Goal: Obtain resource: Download file/media

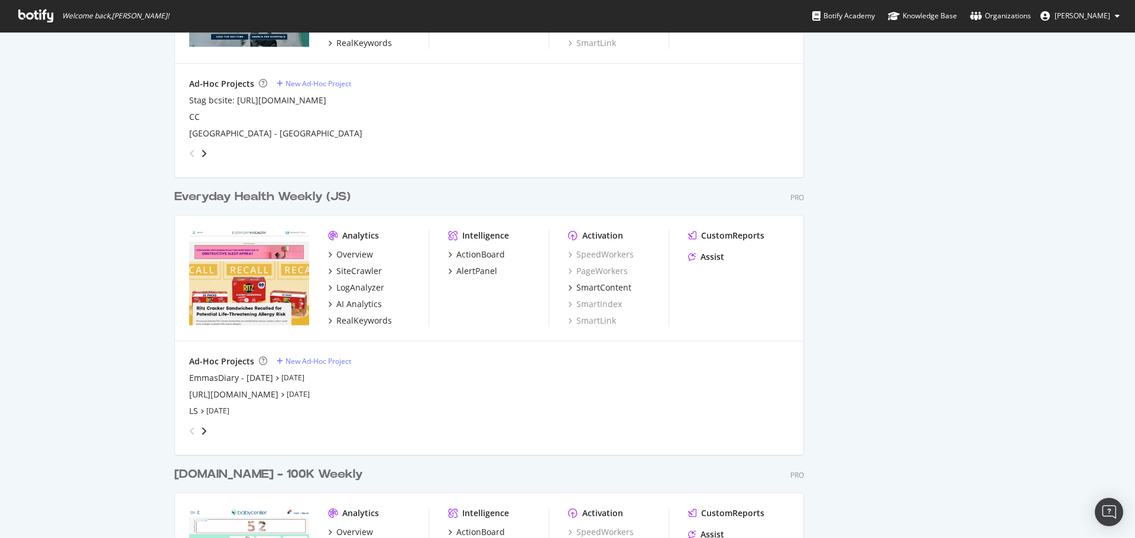
scroll to position [1477, 0]
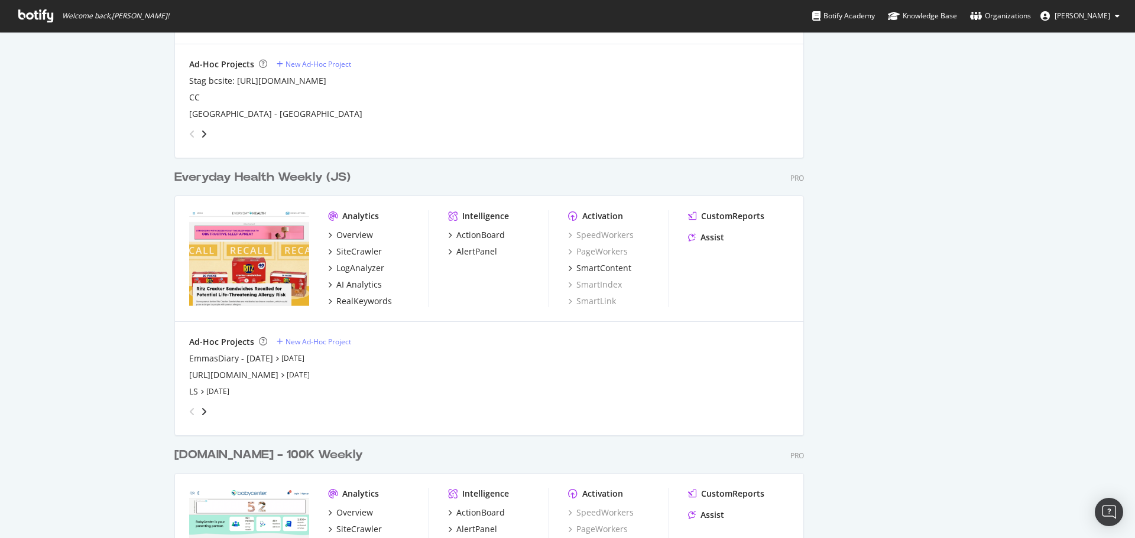
click at [235, 180] on div "Everyday Health Weekly (JS)" at bounding box center [262, 177] width 176 height 17
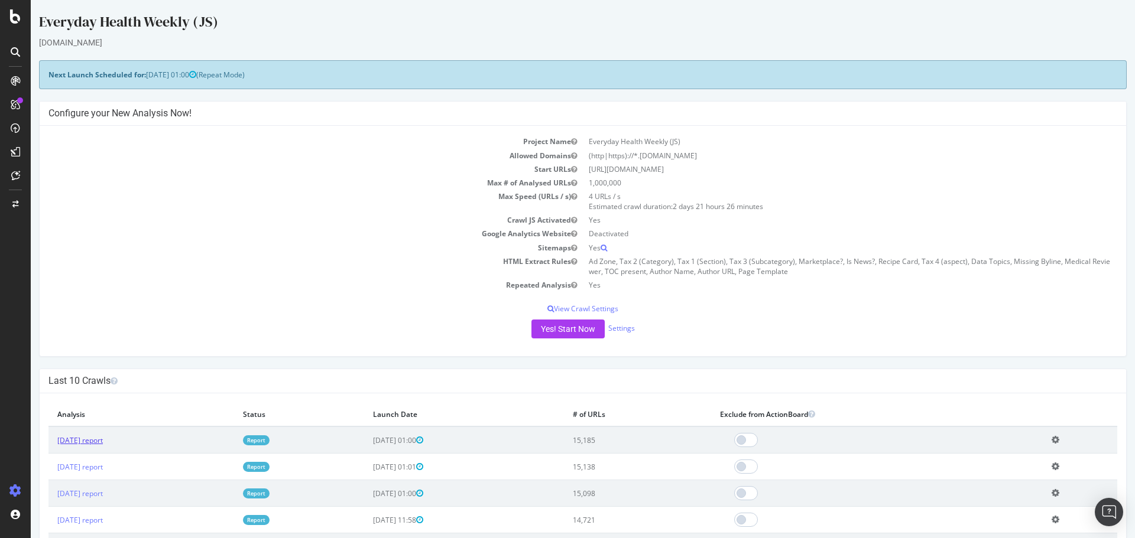
click at [103, 440] on link "[DATE] report" at bounding box center [80, 441] width 46 height 10
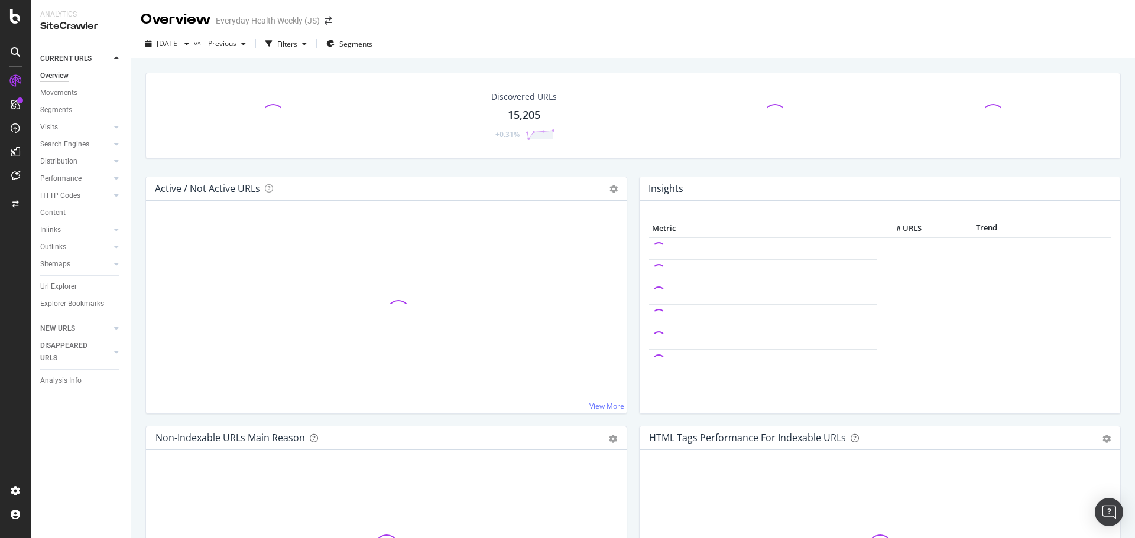
click at [516, 100] on div "Discovered URLs" at bounding box center [524, 97] width 66 height 12
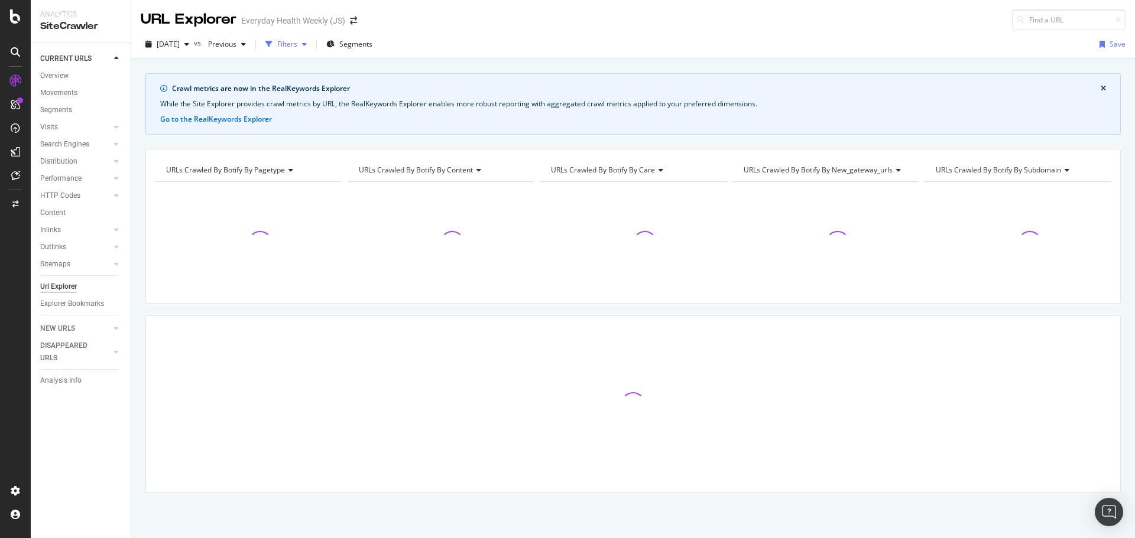
click at [297, 45] on div "Filters" at bounding box center [287, 44] width 20 height 10
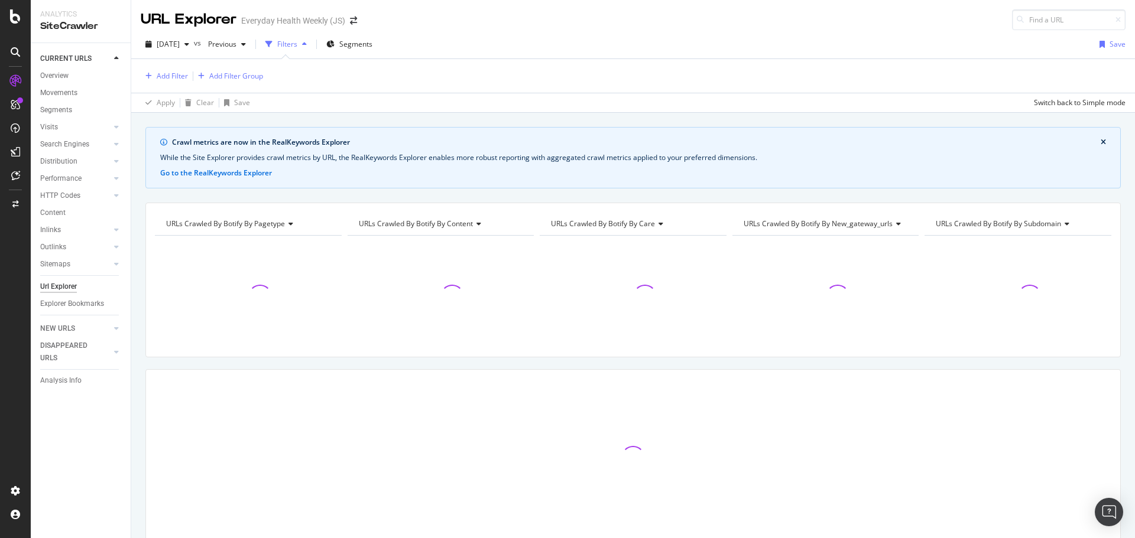
click at [636, 69] on div "Add Filter Add Filter Group" at bounding box center [633, 76] width 985 height 34
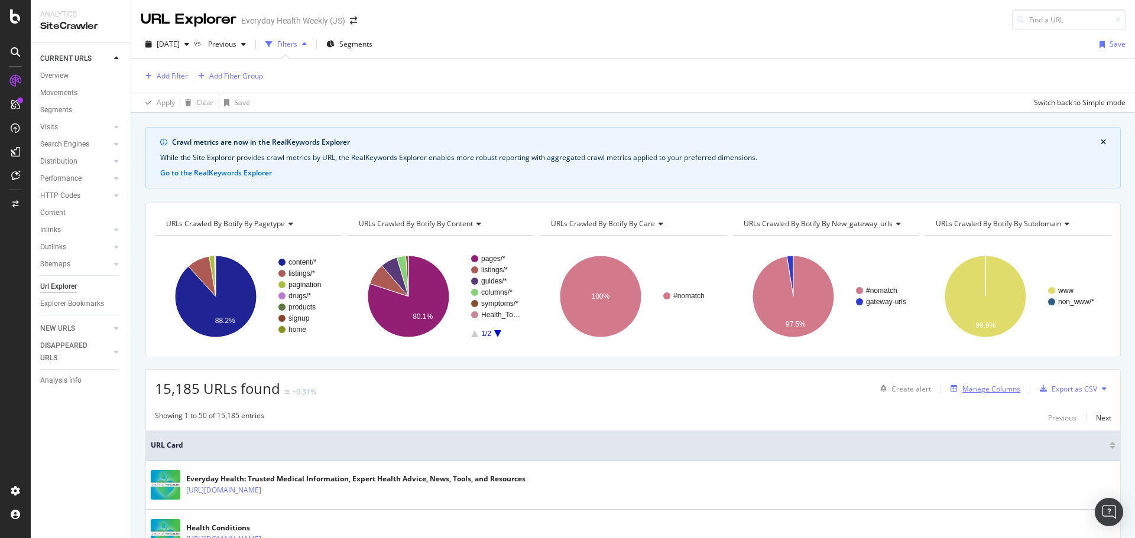
click at [977, 391] on div "Manage Columns" at bounding box center [991, 389] width 58 height 10
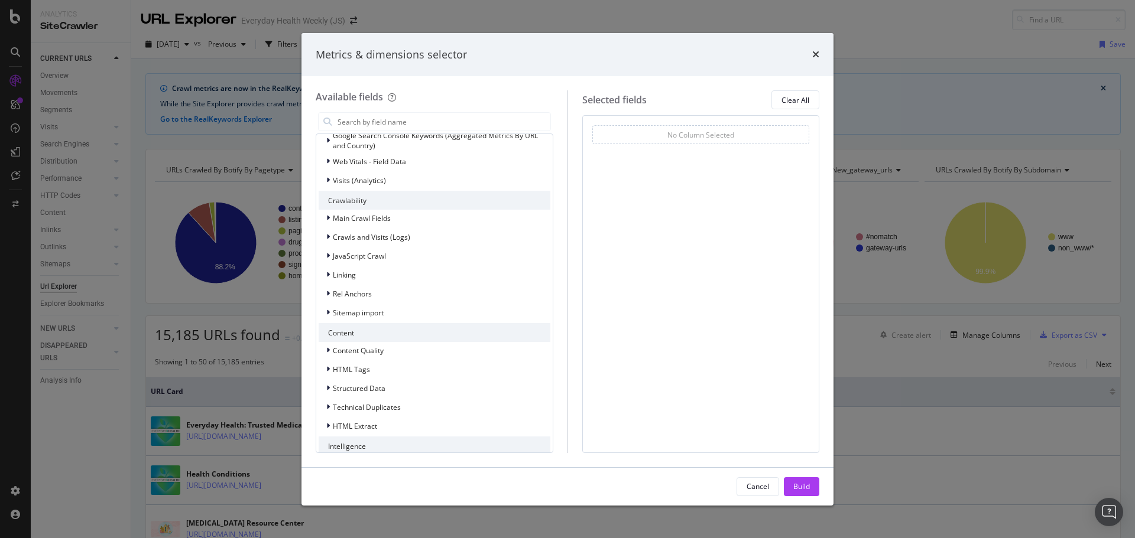
scroll to position [262, 0]
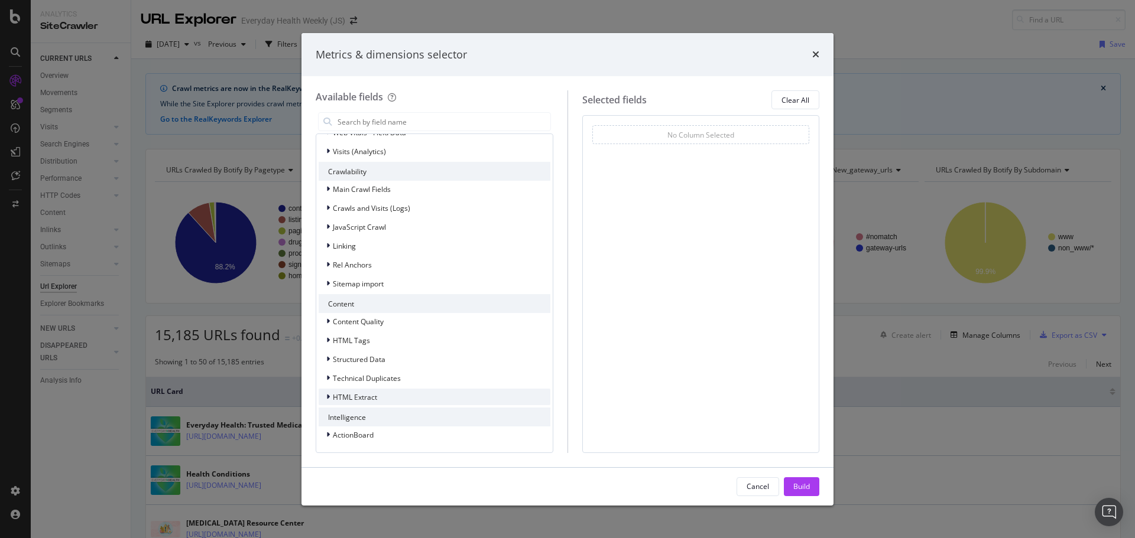
click at [358, 400] on span "HTML Extract" at bounding box center [355, 397] width 44 height 10
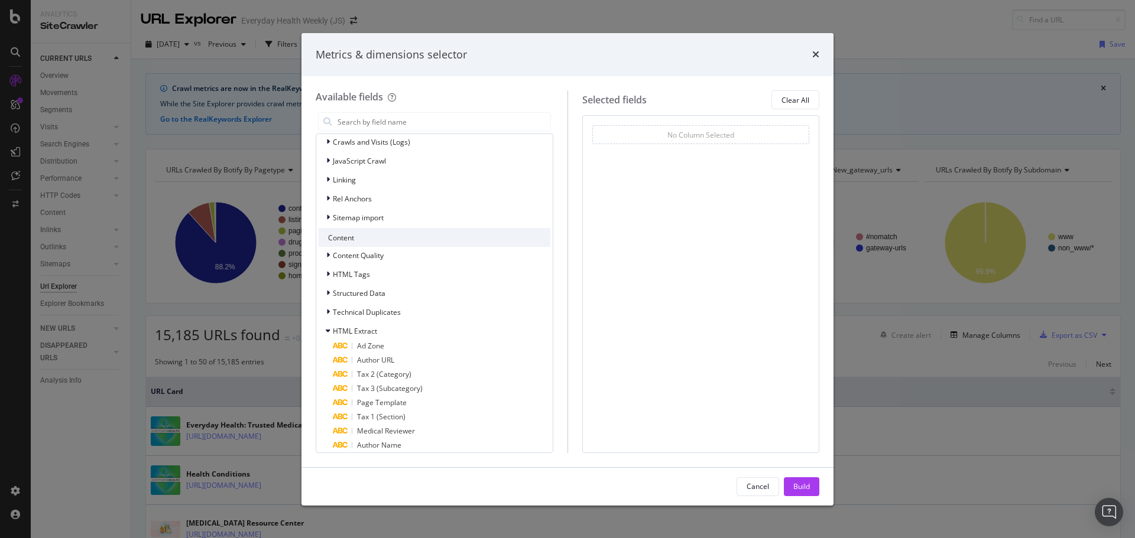
scroll to position [475, 0]
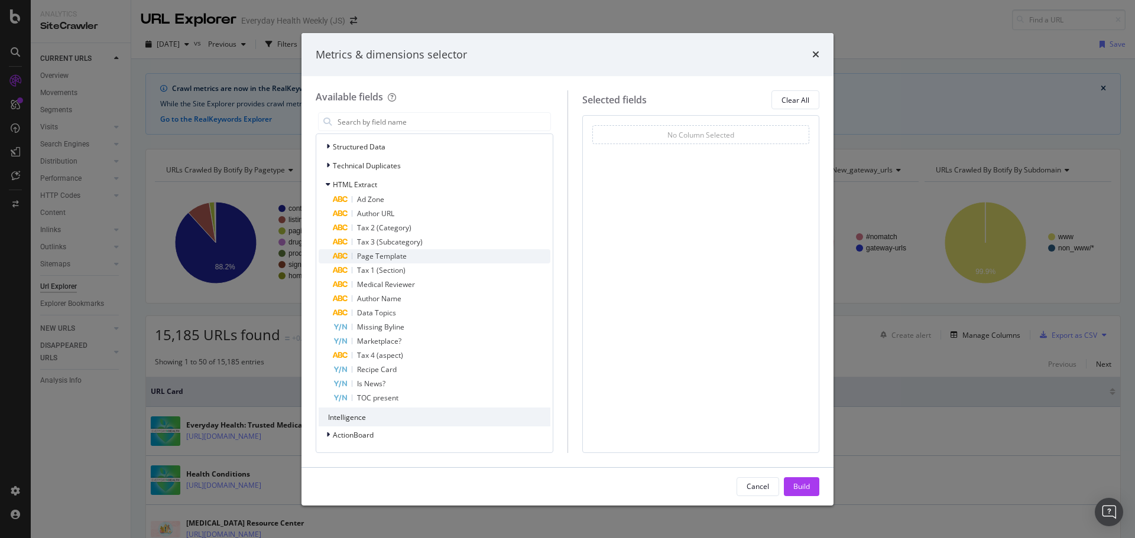
click at [374, 256] on span "Page Template" at bounding box center [382, 256] width 50 height 10
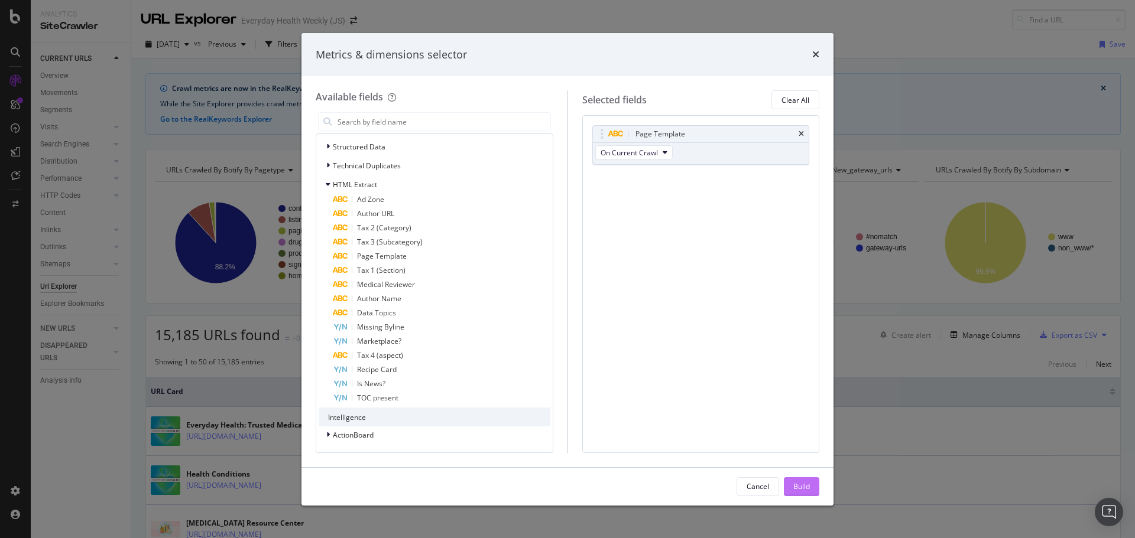
click at [795, 489] on div "Build" at bounding box center [801, 487] width 17 height 10
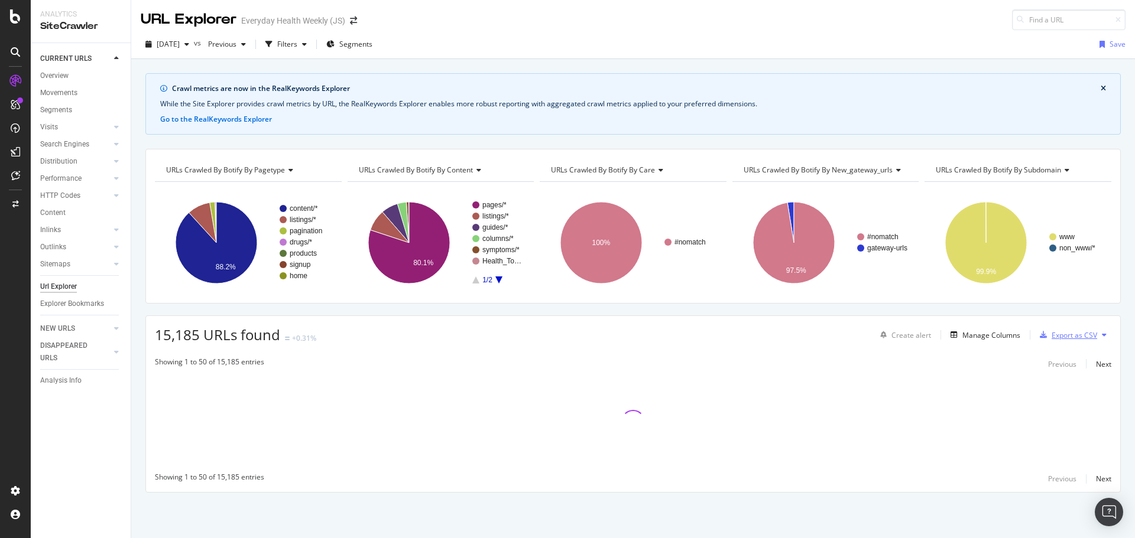
click at [1074, 336] on div "Export as CSV" at bounding box center [1074, 335] width 46 height 10
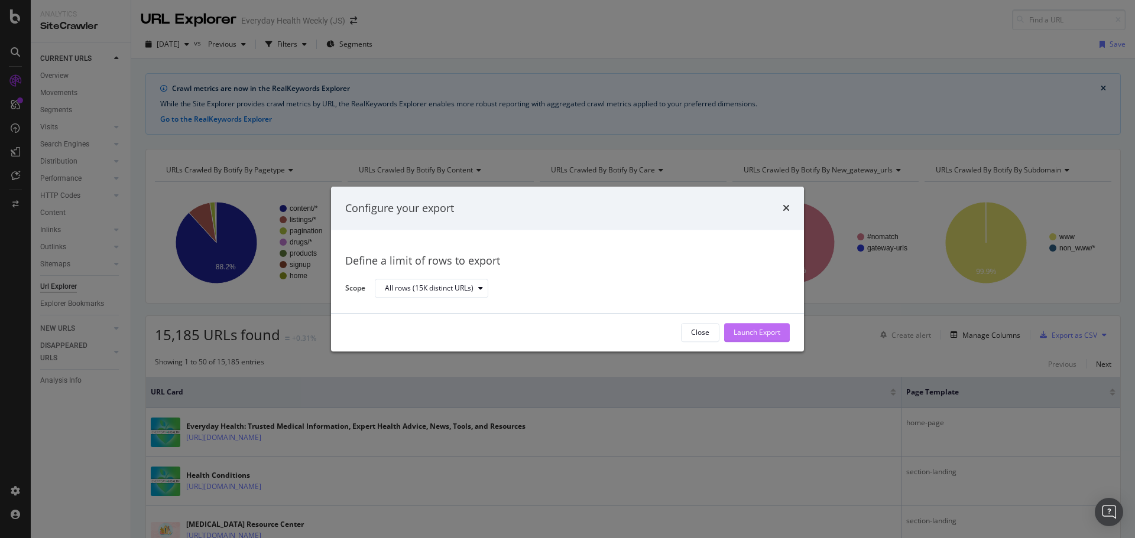
click at [761, 330] on div "Launch Export" at bounding box center [756, 333] width 47 height 10
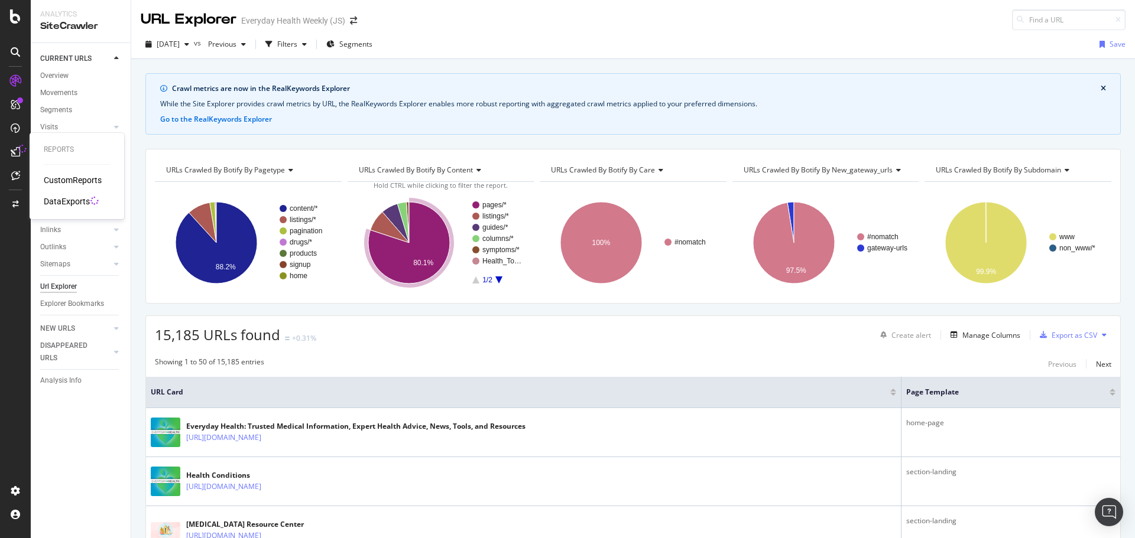
click at [77, 200] on div "DataExports" at bounding box center [67, 202] width 46 height 12
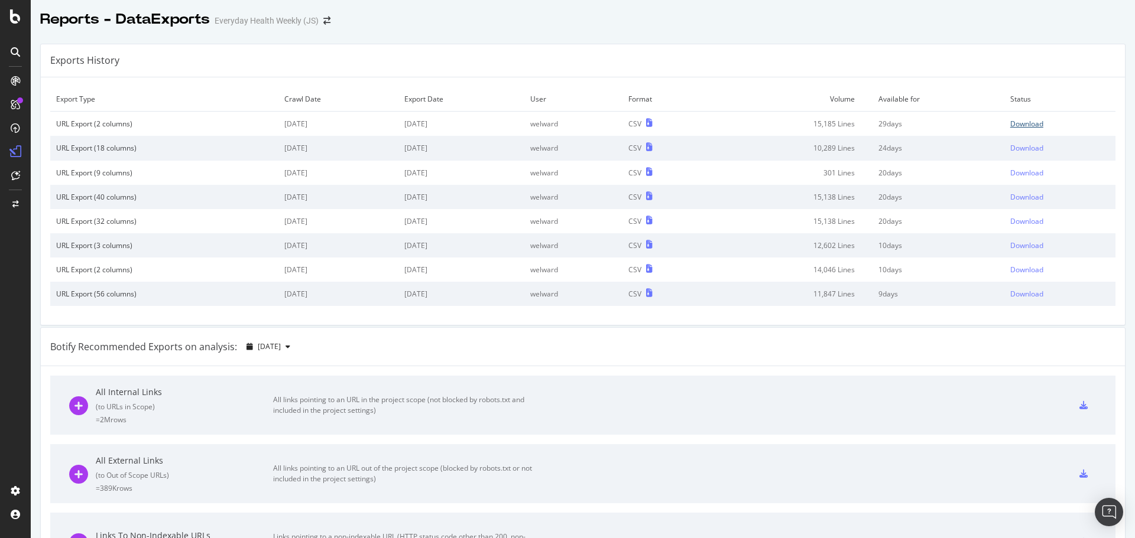
click at [1018, 126] on div "Download" at bounding box center [1026, 124] width 33 height 10
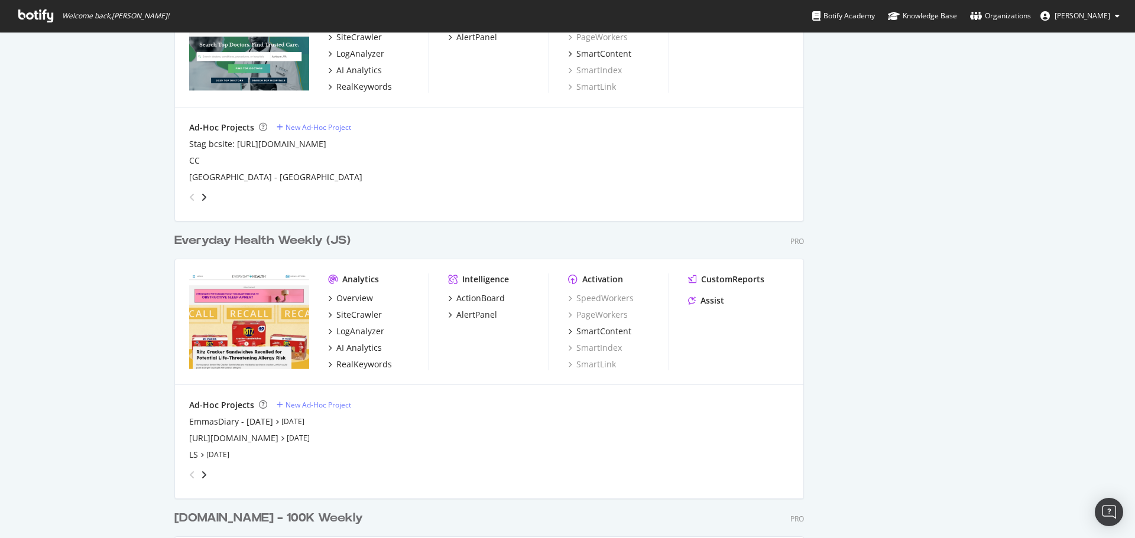
scroll to position [1537, 0]
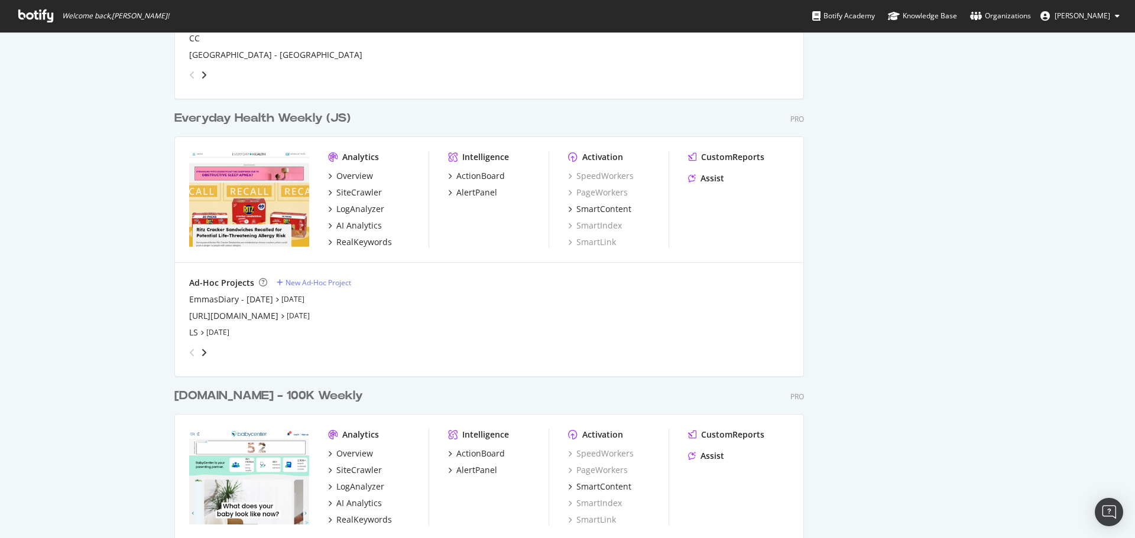
click at [246, 121] on div "Everyday Health Weekly (JS)" at bounding box center [262, 118] width 176 height 17
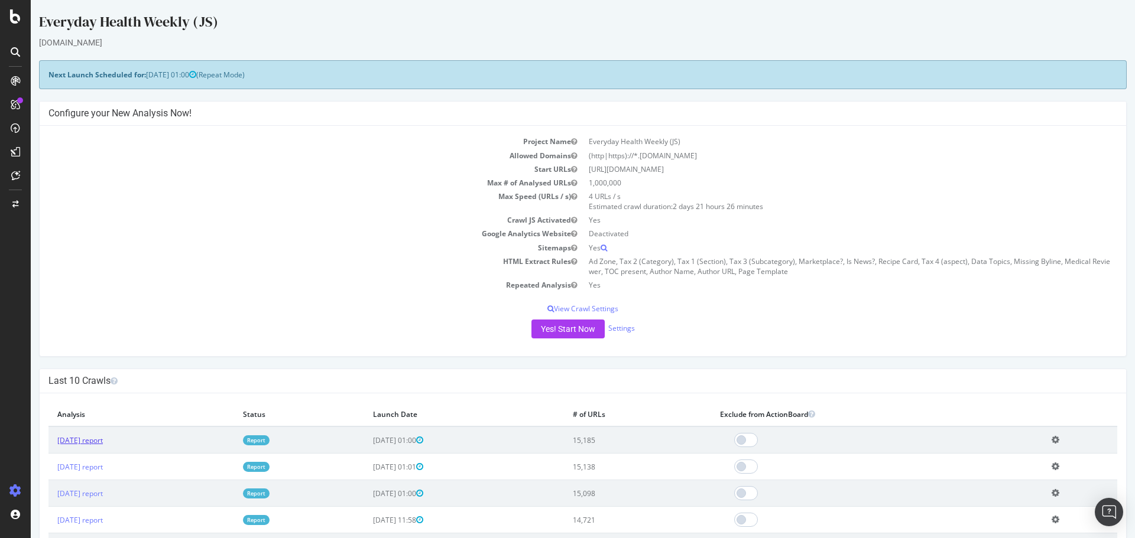
click at [103, 440] on link "[DATE] report" at bounding box center [80, 441] width 46 height 10
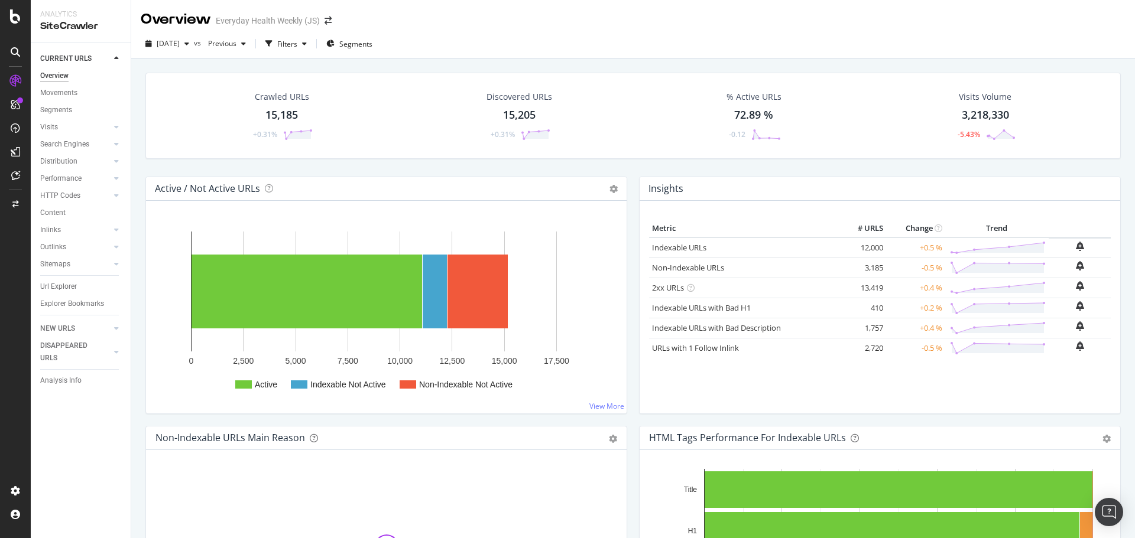
click at [524, 100] on div "Discovered URLs" at bounding box center [519, 97] width 66 height 12
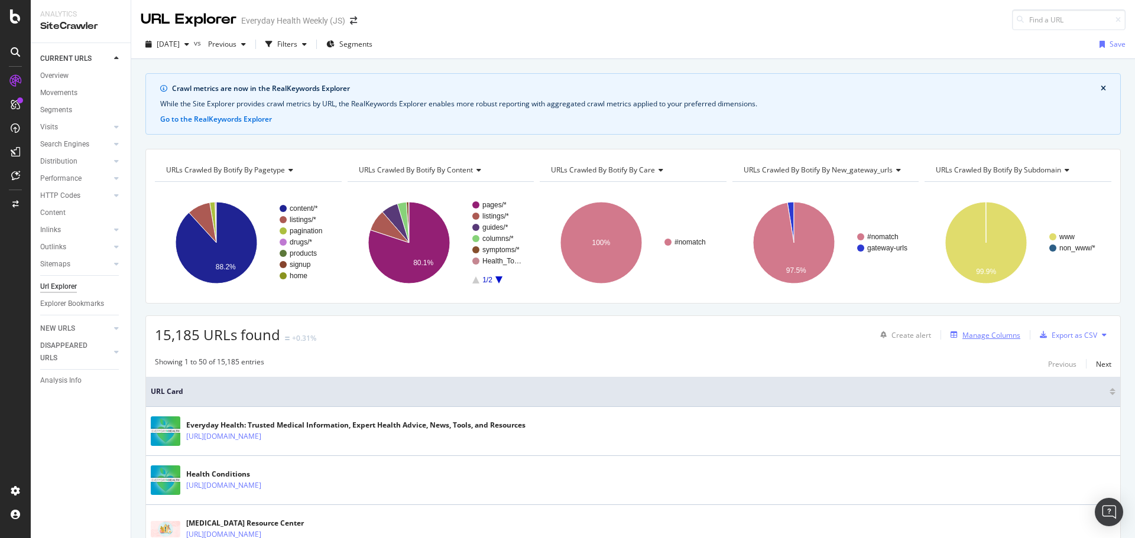
click at [985, 337] on div "Manage Columns" at bounding box center [991, 335] width 58 height 10
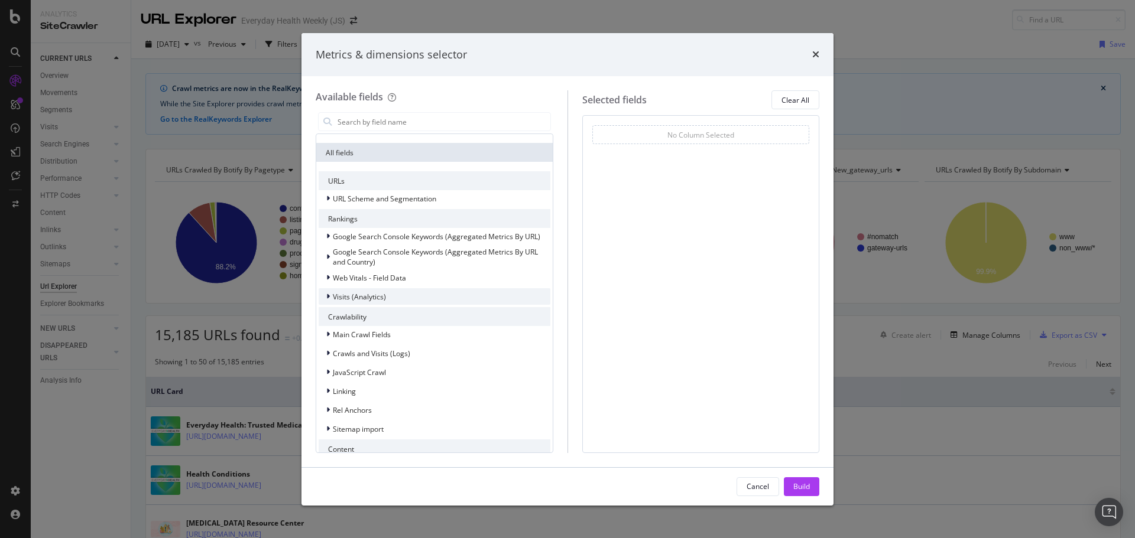
scroll to position [118, 0]
click at [352, 388] on span "Linking" at bounding box center [344, 390] width 23 height 10
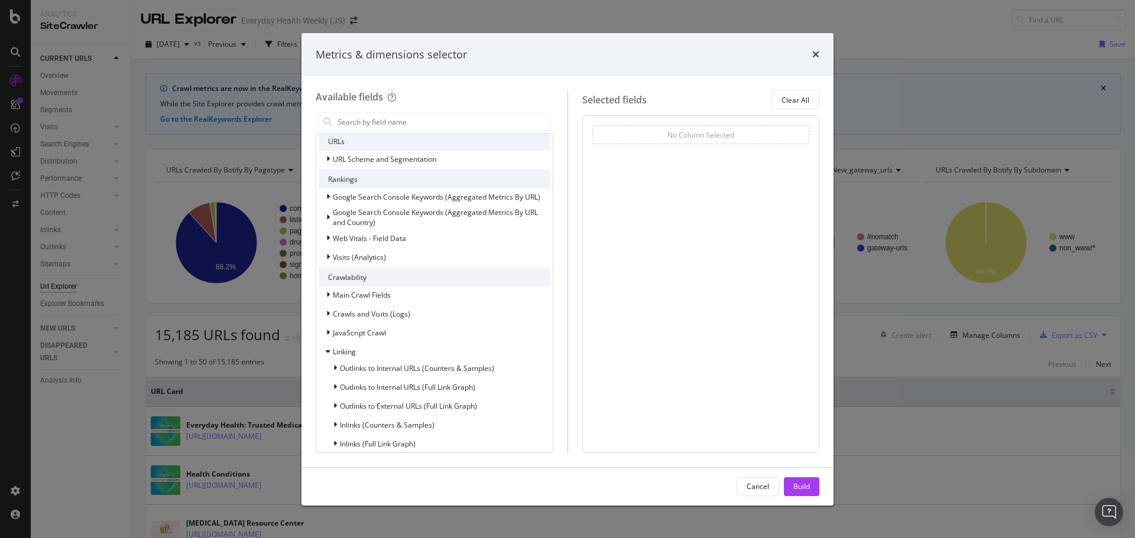
scroll to position [177, 0]
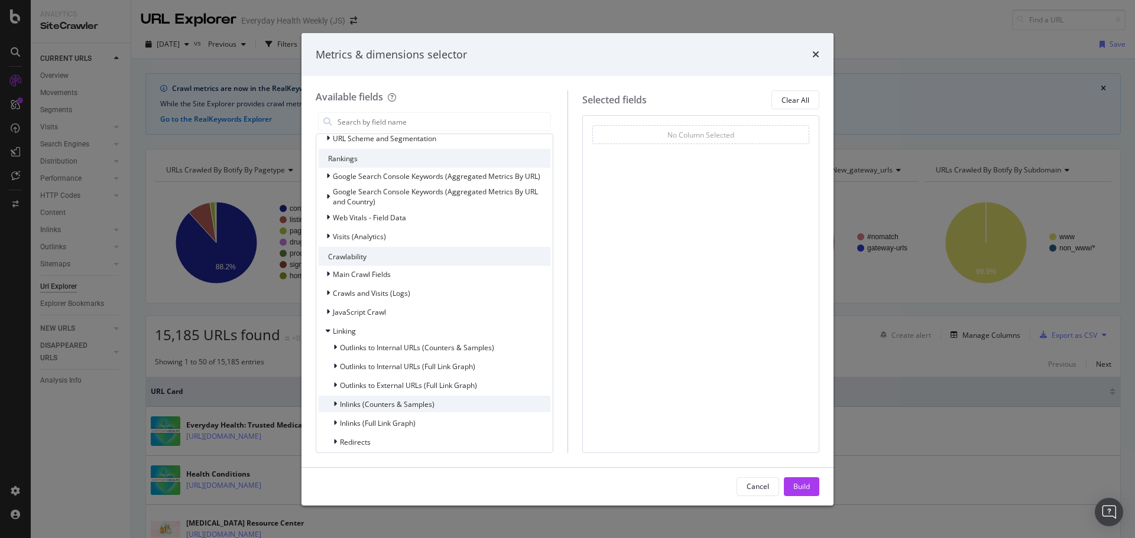
click at [390, 404] on span "Inlinks (Counters & Samples)" at bounding box center [387, 405] width 95 height 10
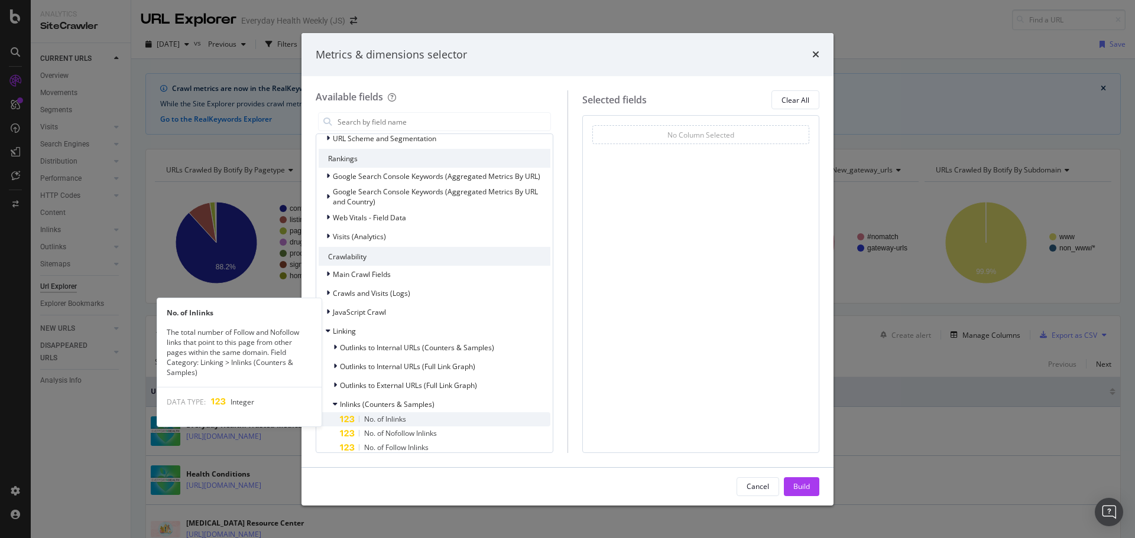
click at [391, 419] on span "No. of Inlinks" at bounding box center [385, 419] width 42 height 10
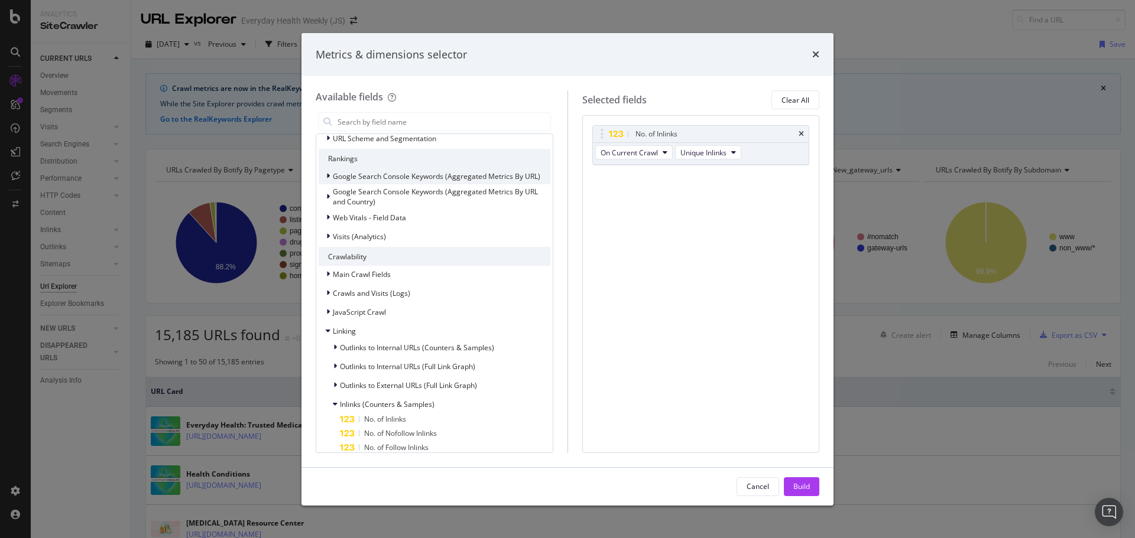
click at [356, 183] on div "Google Search Console Keywords (Aggregated Metrics By URL)" at bounding box center [435, 176] width 232 height 17
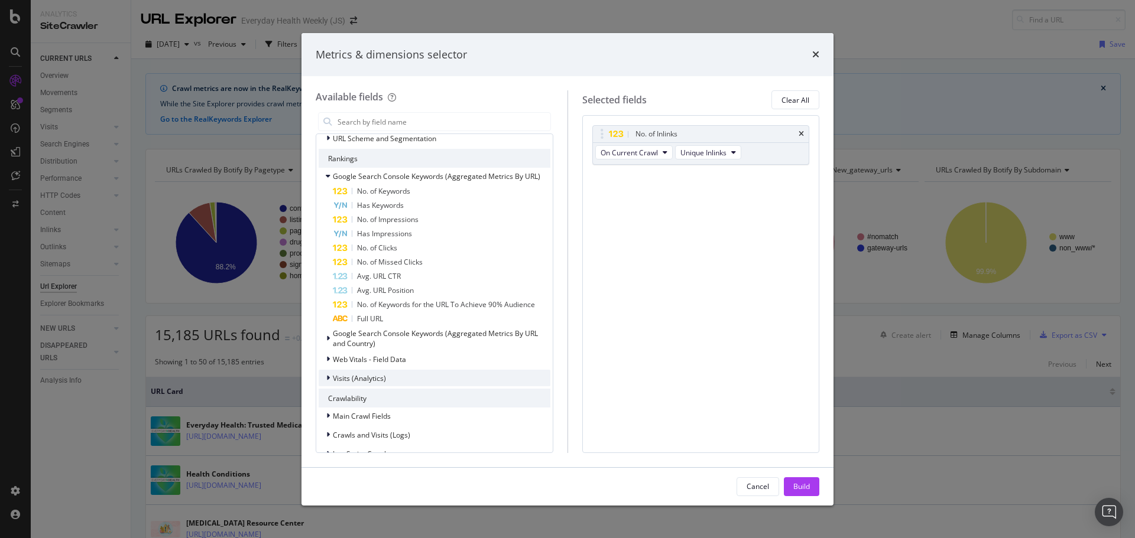
click at [357, 382] on span "Visits (Analytics)" at bounding box center [359, 379] width 53 height 10
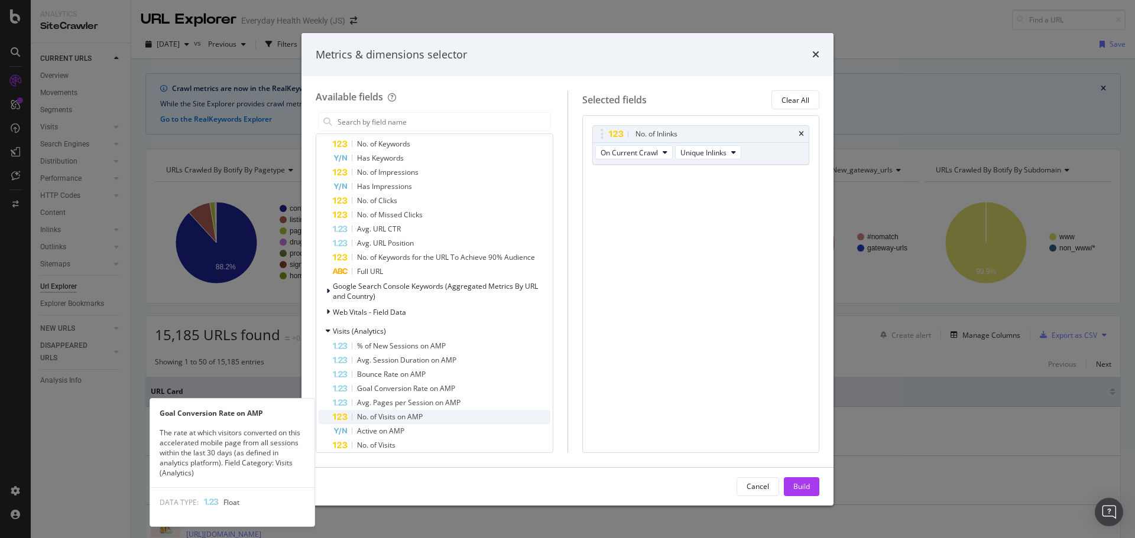
scroll to position [236, 0]
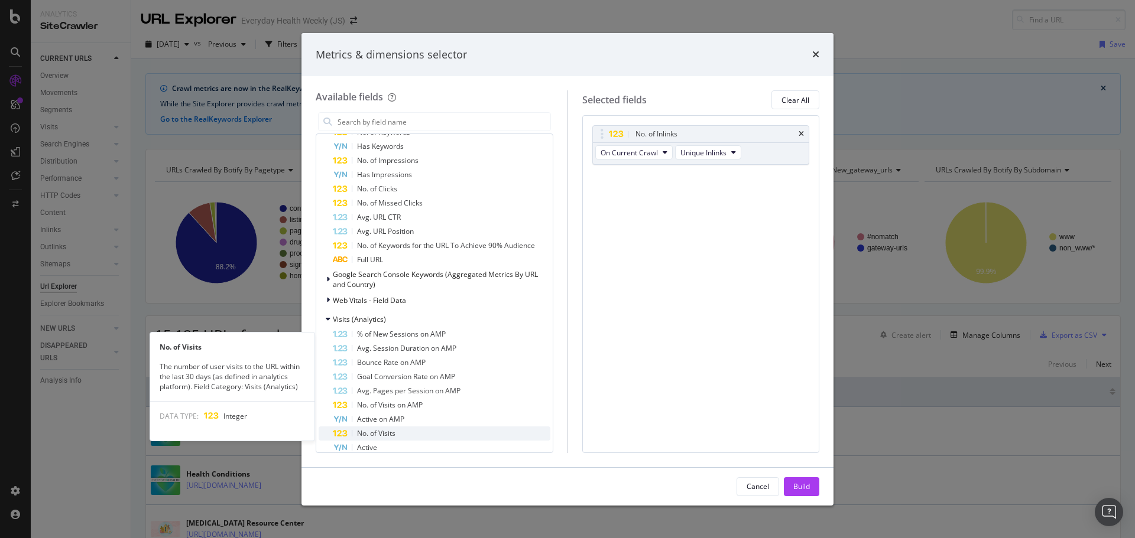
click at [393, 431] on span "No. of Visits" at bounding box center [376, 433] width 38 height 10
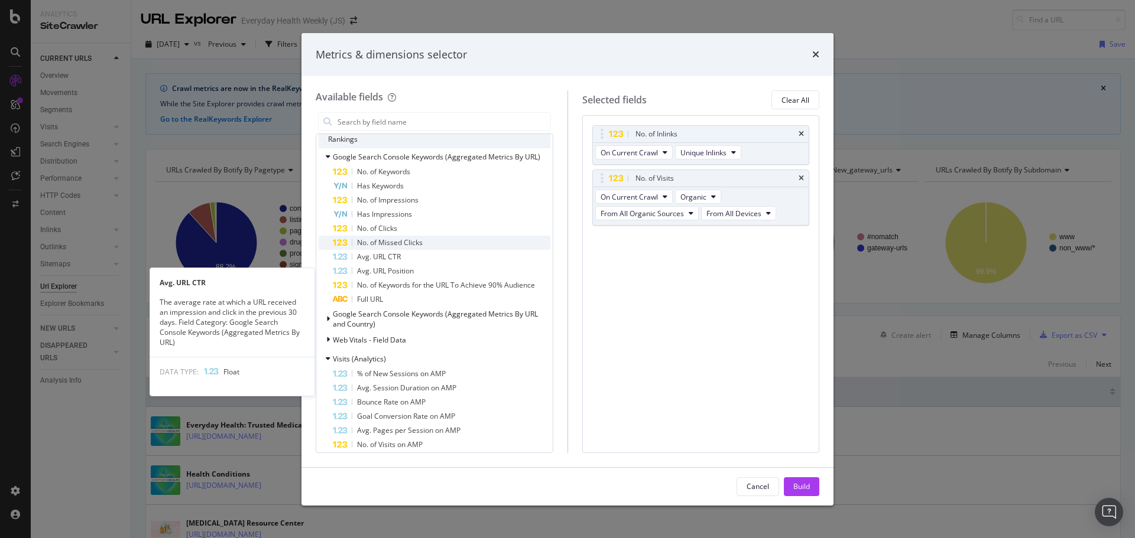
scroll to position [177, 0]
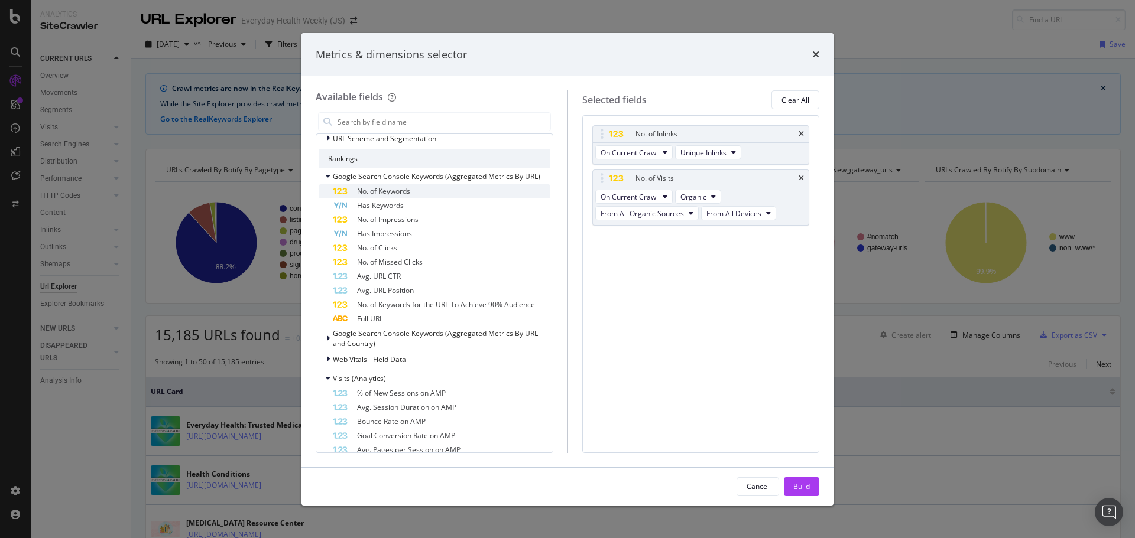
click at [373, 189] on span "No. of Keywords" at bounding box center [383, 191] width 53 height 10
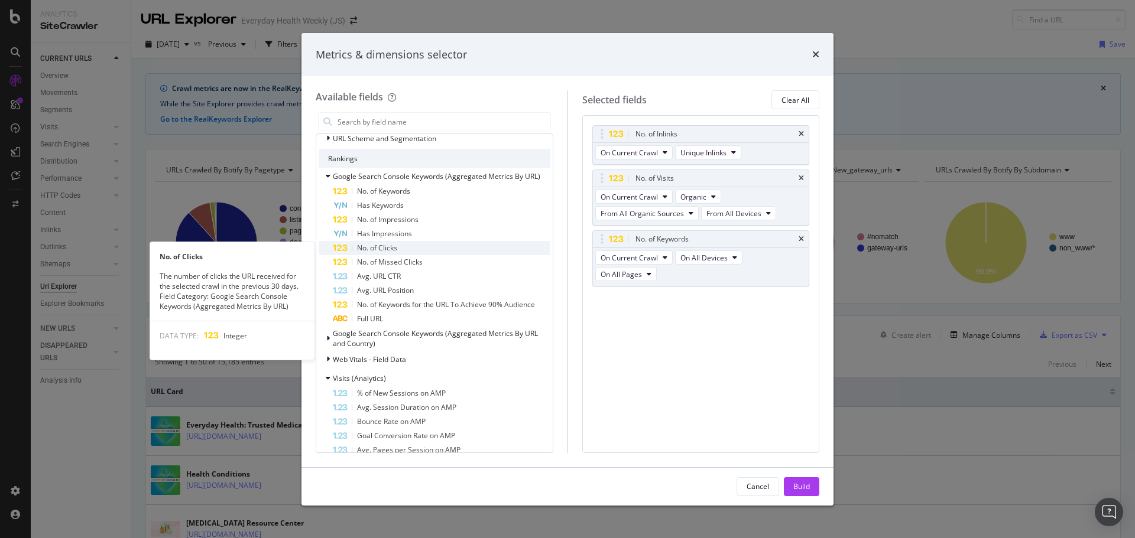
click at [385, 246] on span "No. of Clicks" at bounding box center [377, 248] width 40 height 10
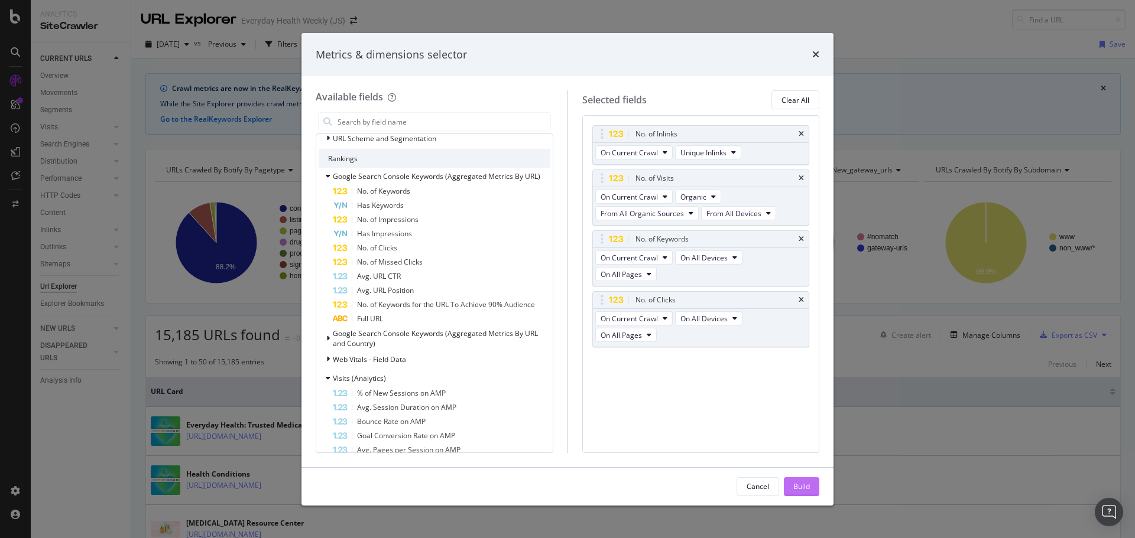
click at [801, 480] on div "Build" at bounding box center [801, 487] width 17 height 18
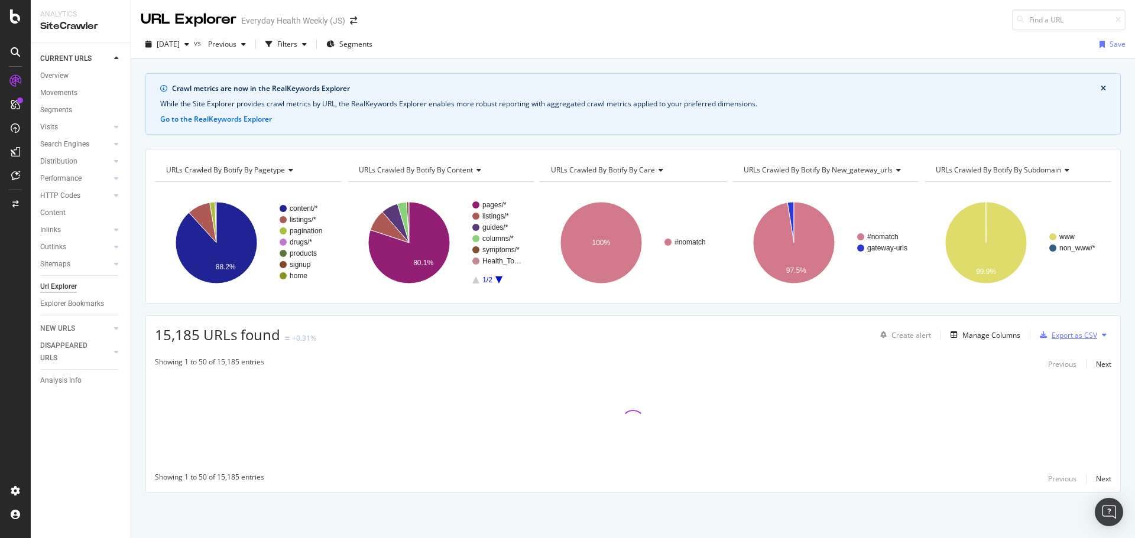
click at [1073, 337] on div "Export as CSV" at bounding box center [1074, 335] width 46 height 10
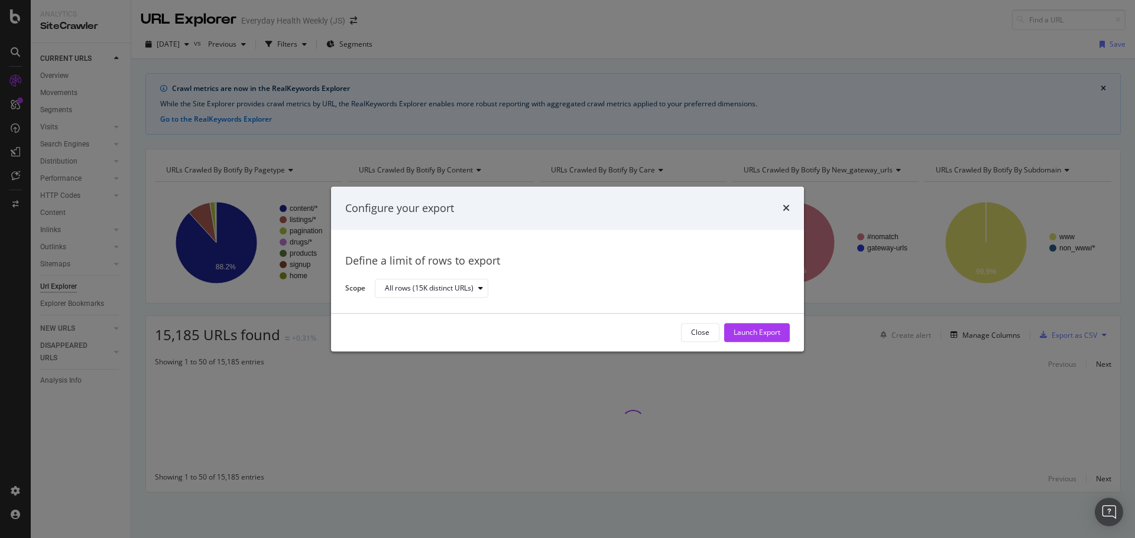
click at [772, 339] on div "Launch Export" at bounding box center [756, 333] width 47 height 18
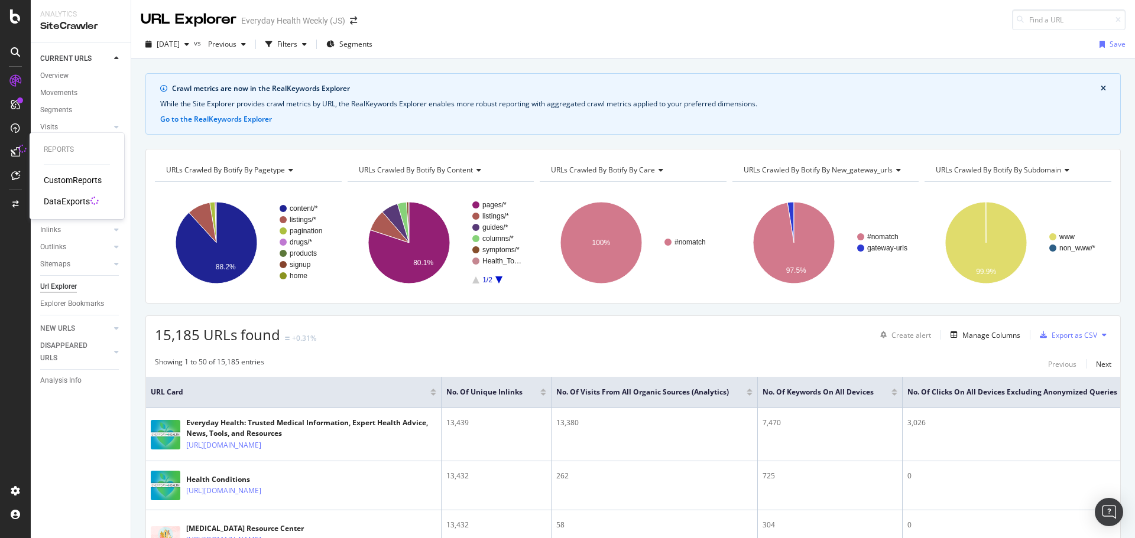
click at [51, 198] on div "DataExports" at bounding box center [67, 202] width 46 height 12
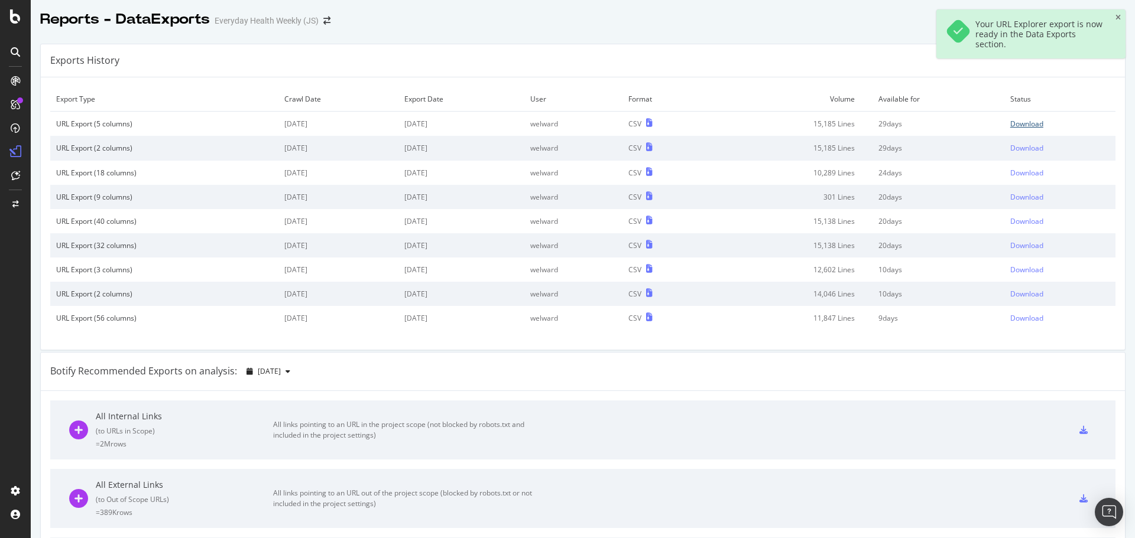
click at [1021, 126] on div "Download" at bounding box center [1026, 124] width 33 height 10
